Goal: Complete application form

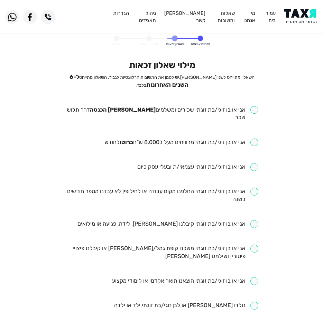
click at [142, 108] on input "checkbox" at bounding box center [162, 114] width 192 height 16
checkbox input "true"
click at [181, 139] on input "checkbox" at bounding box center [181, 143] width 154 height 8
checkbox input "true"
click at [231, 189] on input "checkbox" at bounding box center [162, 196] width 192 height 16
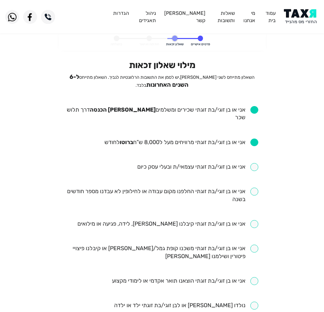
checkbox input "true"
click at [241, 220] on input "checkbox" at bounding box center [167, 224] width 181 height 8
checkbox input "true"
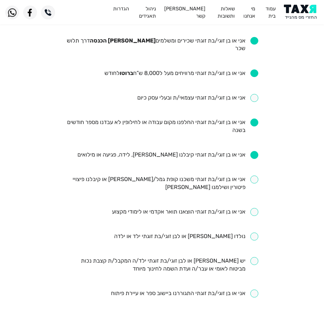
scroll to position [104, 0]
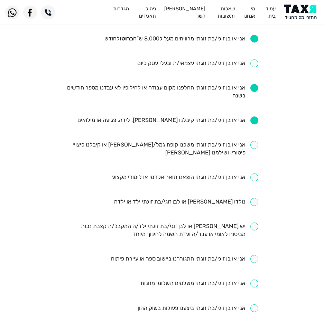
click at [163, 173] on input "checkbox" at bounding box center [185, 177] width 146 height 8
click at [164, 173] on input "checkbox" at bounding box center [185, 177] width 146 height 8
checkbox input "false"
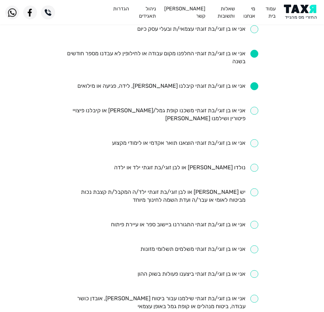
scroll to position [138, 0]
click at [216, 188] on input "checkbox" at bounding box center [162, 196] width 192 height 16
checkbox input "true"
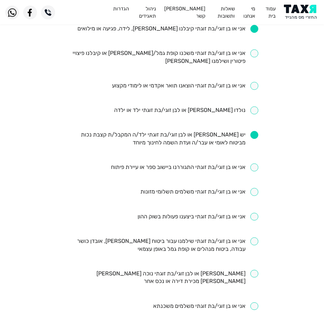
scroll to position [207, 0]
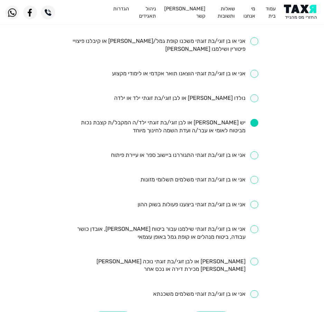
click at [172, 201] on input "checkbox" at bounding box center [197, 205] width 121 height 8
checkbox input "true"
click at [178, 290] on input "checkbox" at bounding box center [205, 294] width 105 height 8
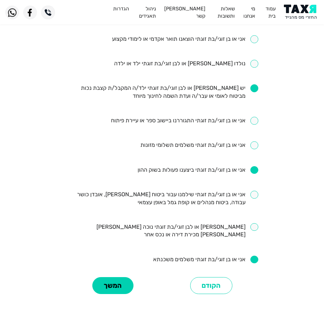
click at [166, 256] on input "checkbox" at bounding box center [205, 260] width 105 height 8
checkbox input "false"
click at [115, 277] on button "המשך" at bounding box center [112, 285] width 41 height 17
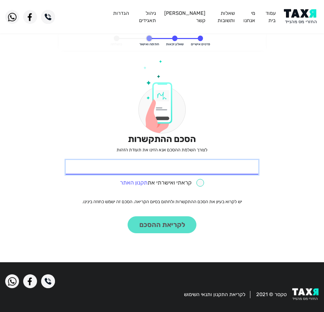
click at [144, 163] on input "* תעודת זהות" at bounding box center [162, 167] width 192 height 15
type input "056747371"
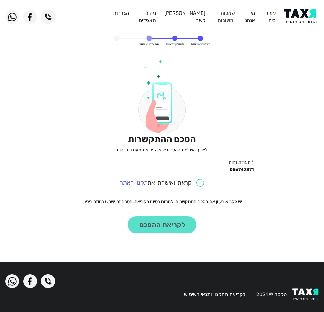
click at [201, 185] on input "checkbox" at bounding box center [162, 183] width 84 height 8
checkbox input "true"
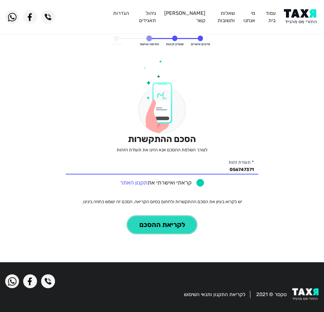
click at [170, 224] on button "לקריאת ההסכם" at bounding box center [161, 224] width 69 height 17
